Goal: Information Seeking & Learning: Learn about a topic

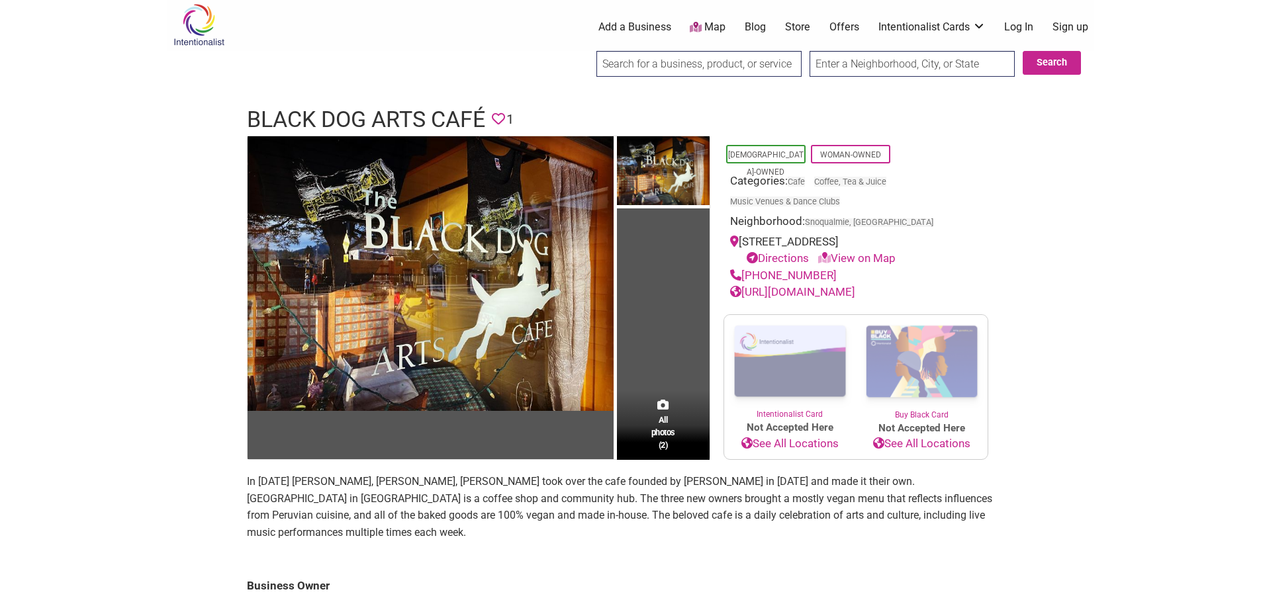
scroll to position [5, 0]
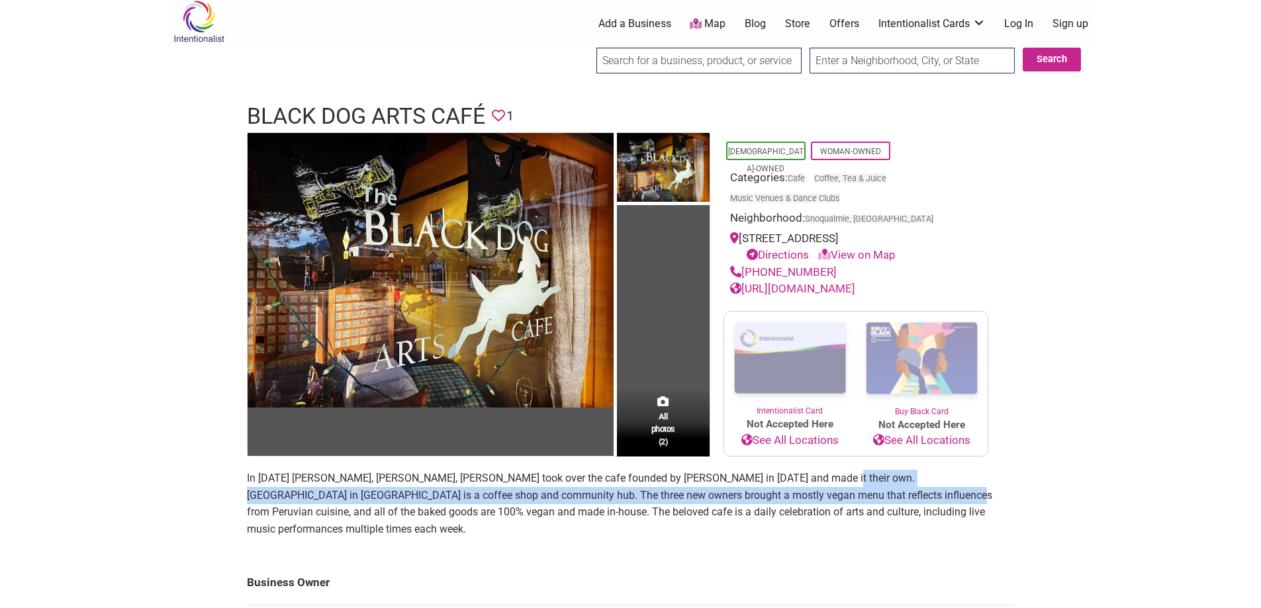
drag, startPoint x: 806, startPoint y: 478, endPoint x: 860, endPoint y: 500, distance: 58.1
click at [860, 500] on p "In [DATE] [PERSON_NAME], [PERSON_NAME], [PERSON_NAME] took over the cafe founde…" at bounding box center [631, 503] width 768 height 67
click at [858, 502] on p "In [DATE] [PERSON_NAME], [PERSON_NAME], [PERSON_NAME] took over the cafe founde…" at bounding box center [631, 503] width 768 height 67
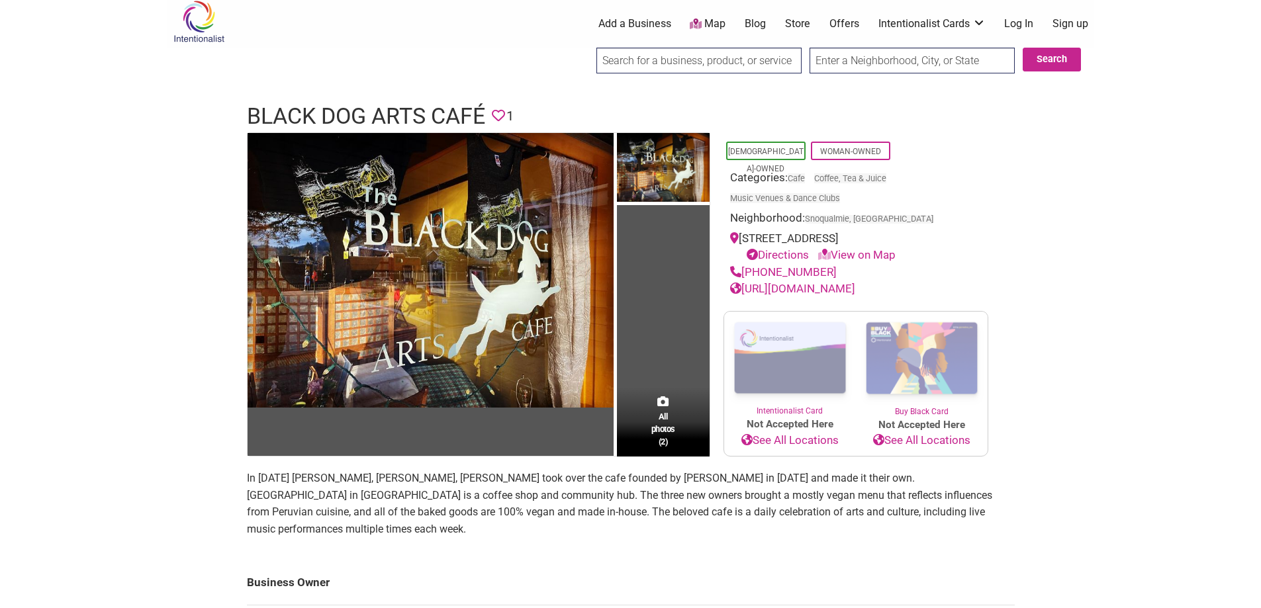
drag, startPoint x: 631, startPoint y: 525, endPoint x: 609, endPoint y: 529, distance: 22.3
click at [630, 526] on p "In [DATE] [PERSON_NAME], [PERSON_NAME], [PERSON_NAME] took over the cafe founde…" at bounding box center [631, 503] width 768 height 67
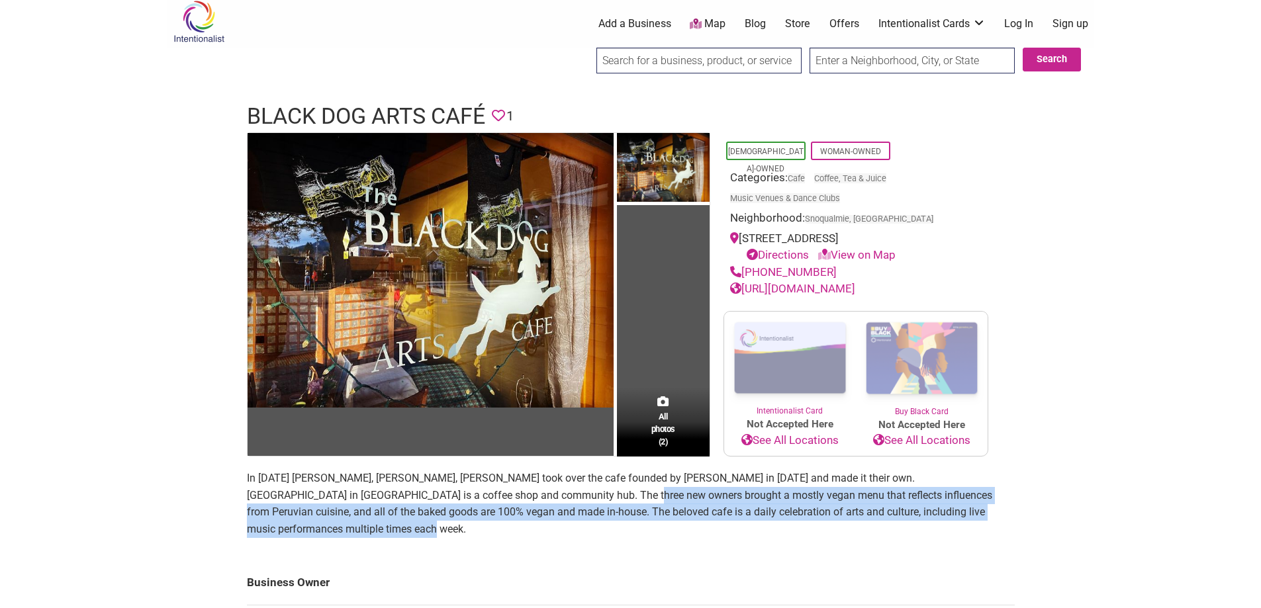
drag, startPoint x: 541, startPoint y: 494, endPoint x: 384, endPoint y: 522, distance: 159.3
click at [366, 524] on p "In [DATE] [PERSON_NAME], [PERSON_NAME], [PERSON_NAME] took over the cafe founde…" at bounding box center [631, 503] width 768 height 67
click at [392, 521] on p "In [DATE] [PERSON_NAME], [PERSON_NAME], [PERSON_NAME] took over the cafe founde…" at bounding box center [631, 503] width 768 height 67
click at [457, 528] on p "In [DATE] [PERSON_NAME], [PERSON_NAME], [PERSON_NAME] took over the cafe founde…" at bounding box center [631, 503] width 768 height 67
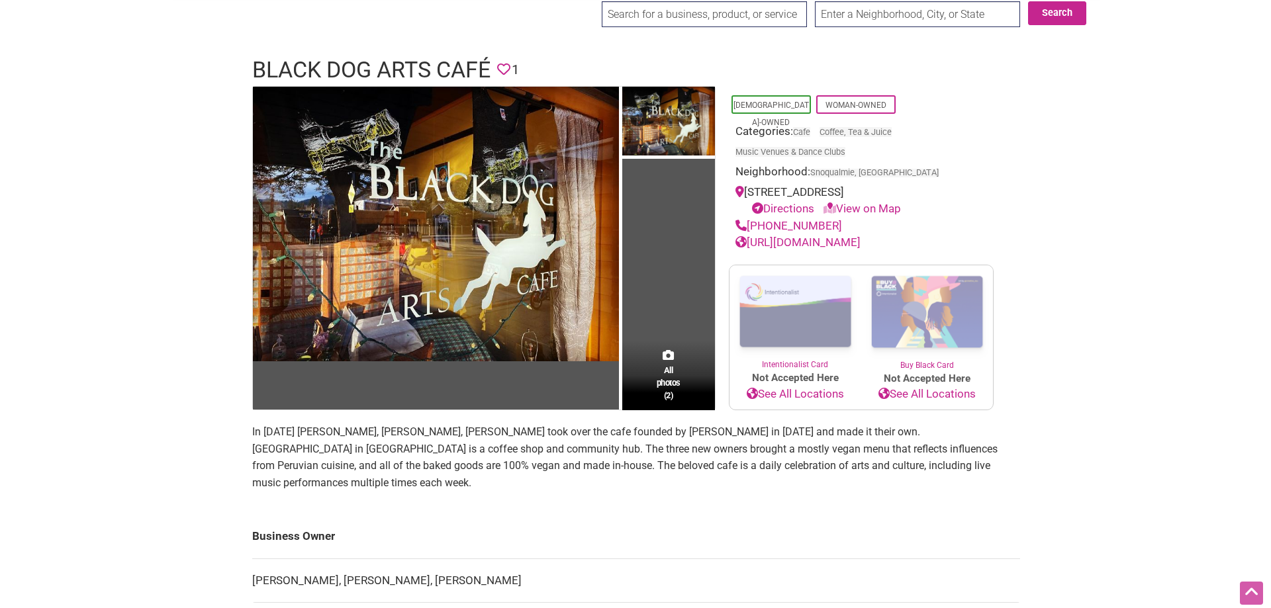
scroll to position [50, 0]
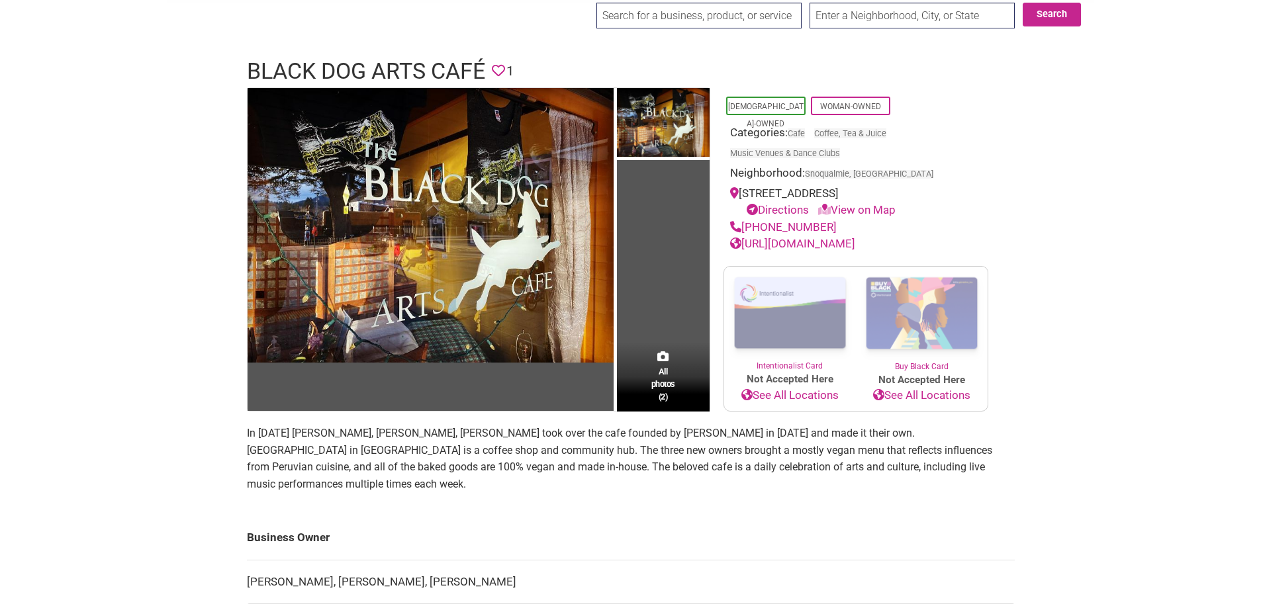
click at [671, 299] on td "All photos (2)" at bounding box center [663, 249] width 93 height 323
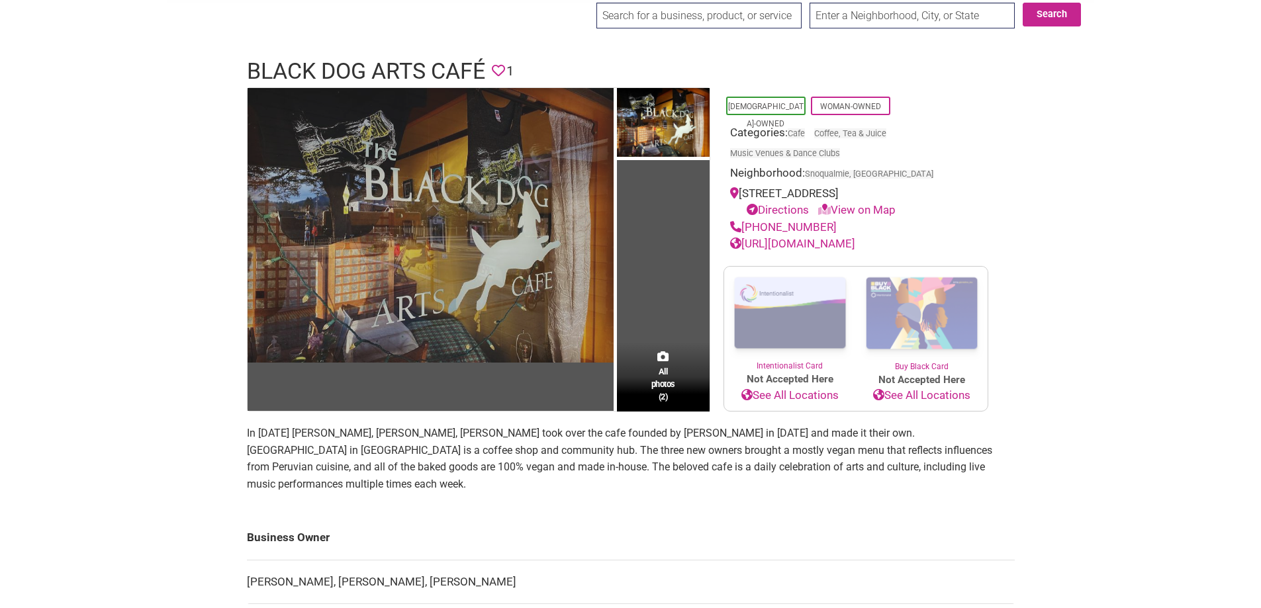
click at [406, 254] on img at bounding box center [430, 225] width 366 height 275
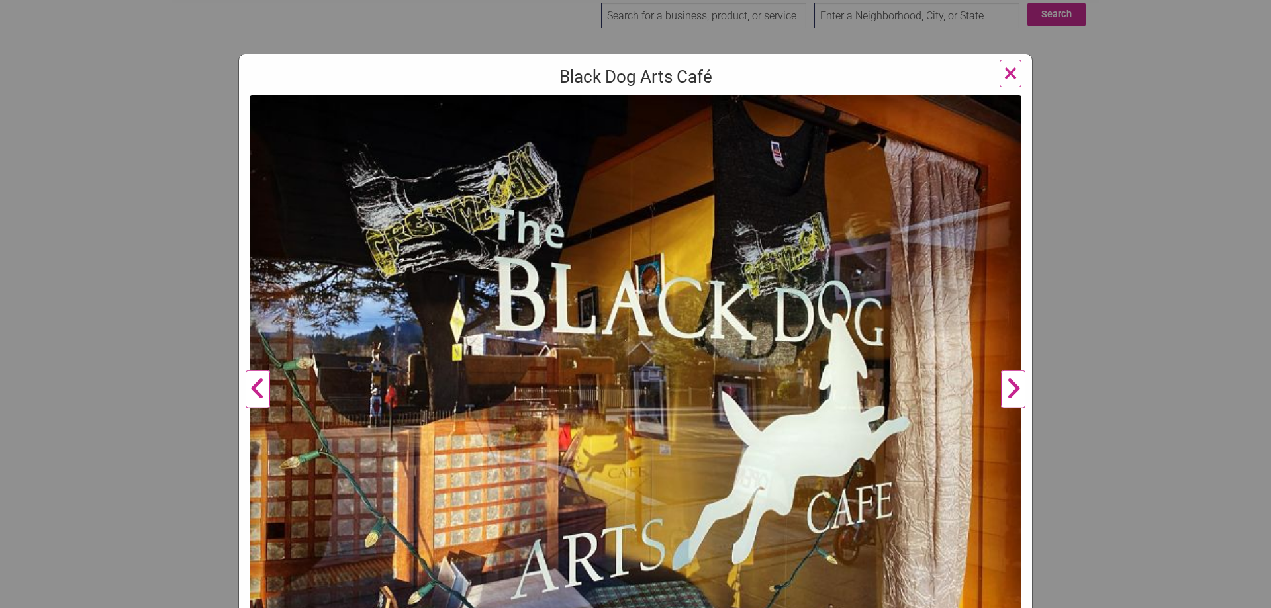
scroll to position [185, 0]
